Goal: Complete application form: Complete application form

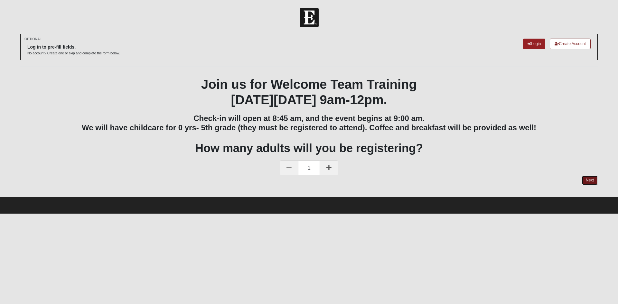
click at [592, 177] on link "Next" at bounding box center [590, 180] width 16 height 9
click at [594, 180] on link "Next" at bounding box center [590, 180] width 16 height 9
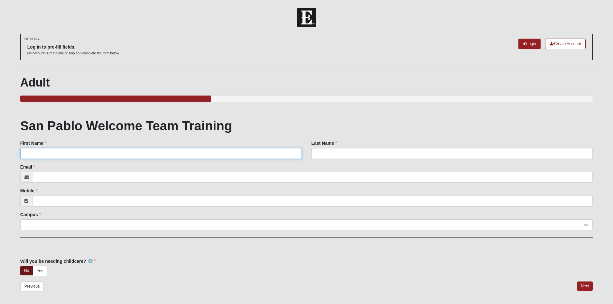
click at [42, 151] on input "First Name" at bounding box center [160, 153] width 281 height 11
type input "Juli"
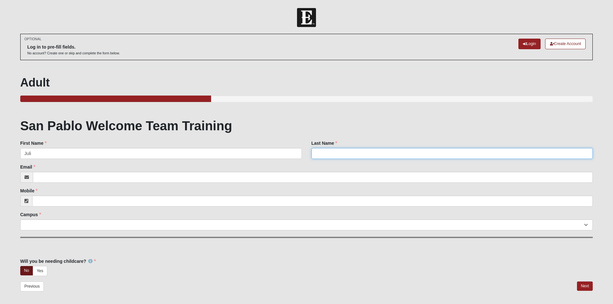
click at [324, 154] on input "Last Name" at bounding box center [451, 153] width 281 height 11
type input "Black"
click at [59, 175] on input "Email" at bounding box center [313, 177] width 560 height 11
type input "jblack@tiac.,net"
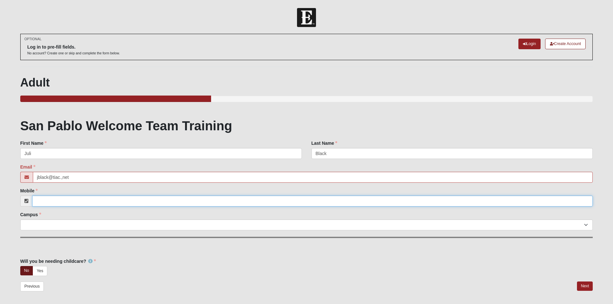
click at [46, 202] on input "Mobile" at bounding box center [312, 201] width 561 height 11
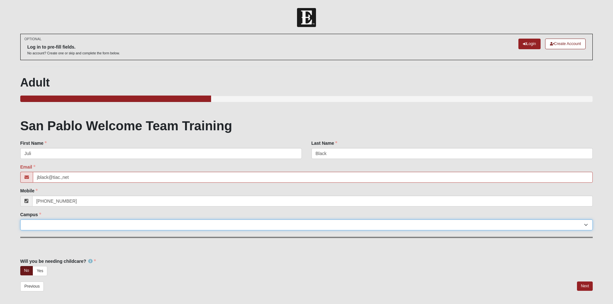
type input "[PHONE_NUMBER]"
click at [41, 223] on select "Arlington Baymeadows Eleven22 Online [PERSON_NAME][GEOGRAPHIC_DATA] Jesup [GEOG…" at bounding box center [306, 224] width 573 height 11
select select "3"
click at [20, 219] on select "Arlington Baymeadows Eleven22 Online [PERSON_NAME][GEOGRAPHIC_DATA] Jesup [GEOG…" at bounding box center [306, 224] width 573 height 11
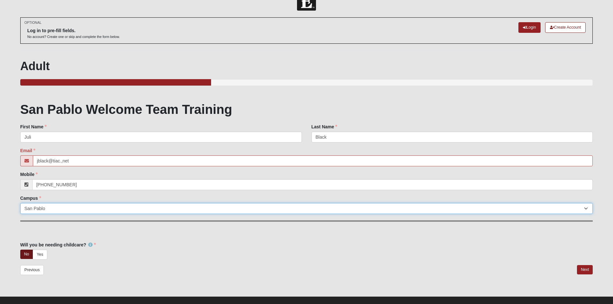
scroll to position [25, 0]
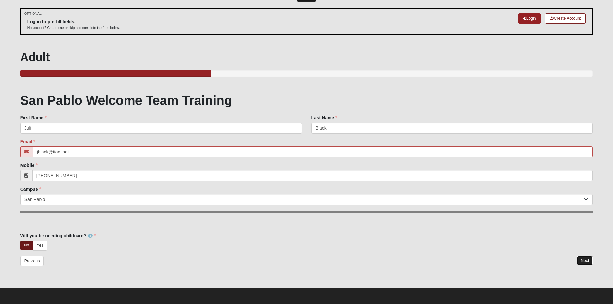
click at [583, 260] on link "Next" at bounding box center [585, 260] width 16 height 9
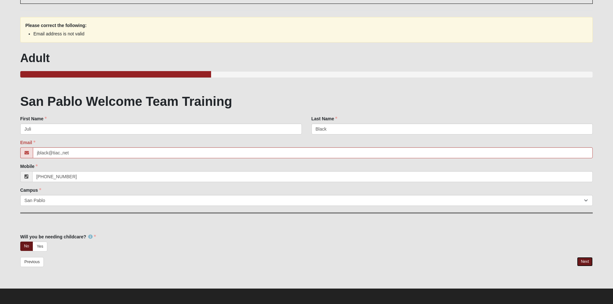
scroll to position [57, 0]
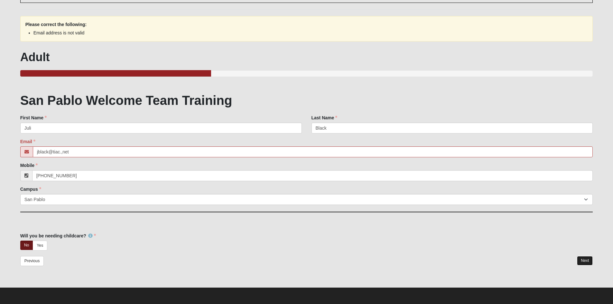
click at [585, 261] on link "Next" at bounding box center [585, 260] width 16 height 9
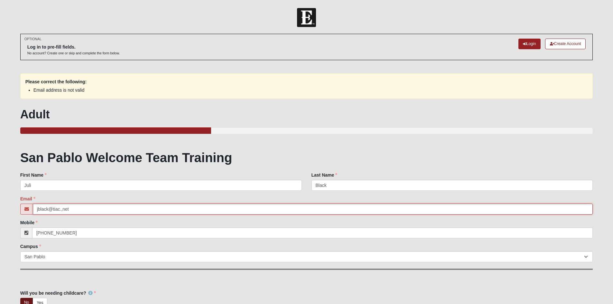
click at [63, 210] on input "jblack@tiac.,net" at bounding box center [313, 209] width 560 height 11
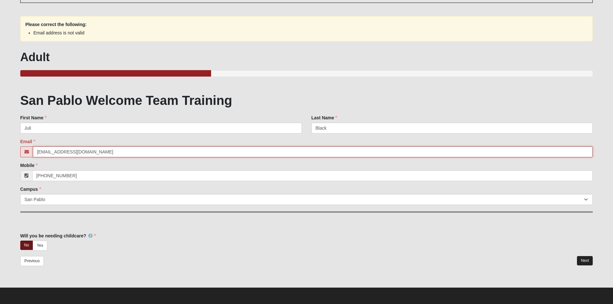
type input "[EMAIL_ADDRESS][DOMAIN_NAME]"
click at [584, 261] on link "Next" at bounding box center [585, 260] width 16 height 9
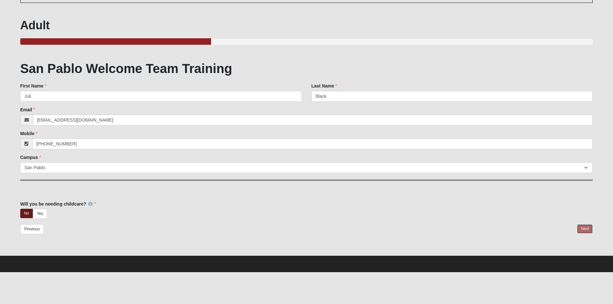
scroll to position [25, 0]
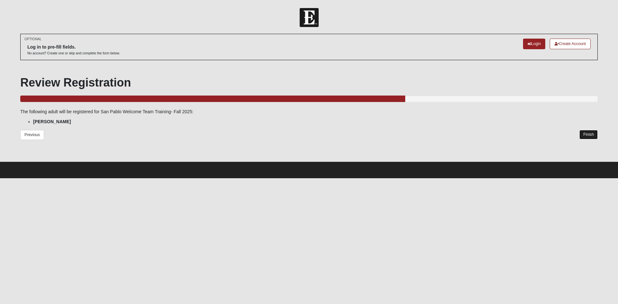
click at [594, 133] on link "Finish" at bounding box center [588, 134] width 18 height 9
